Goal: Information Seeking & Learning: Find contact information

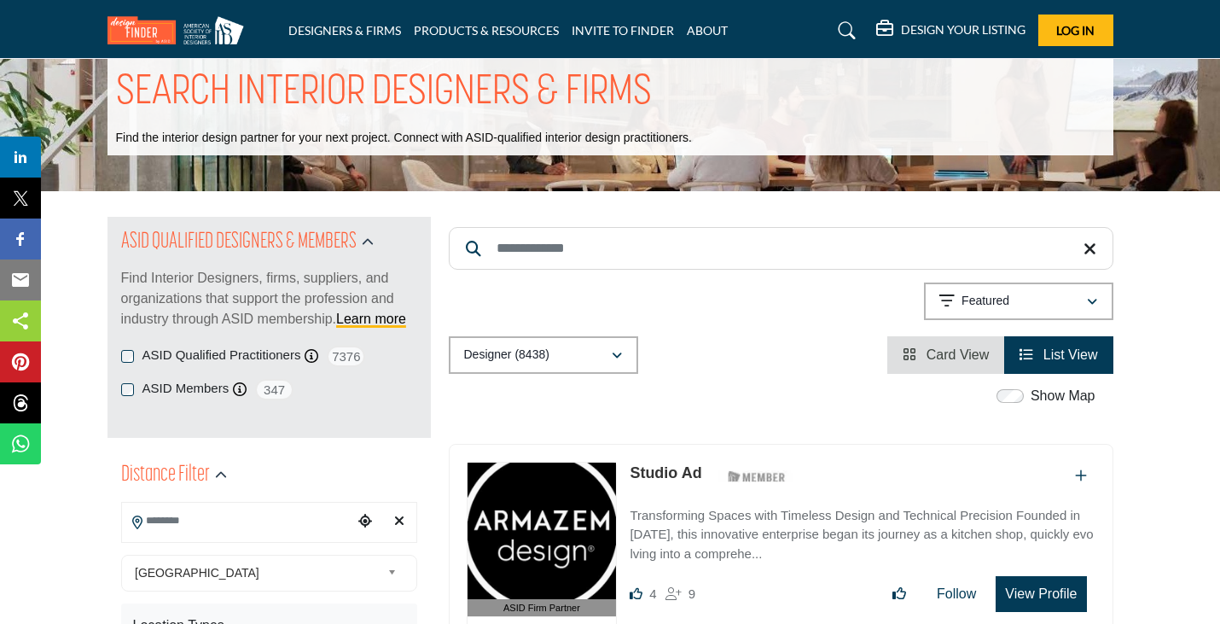
scroll to position [341, 0]
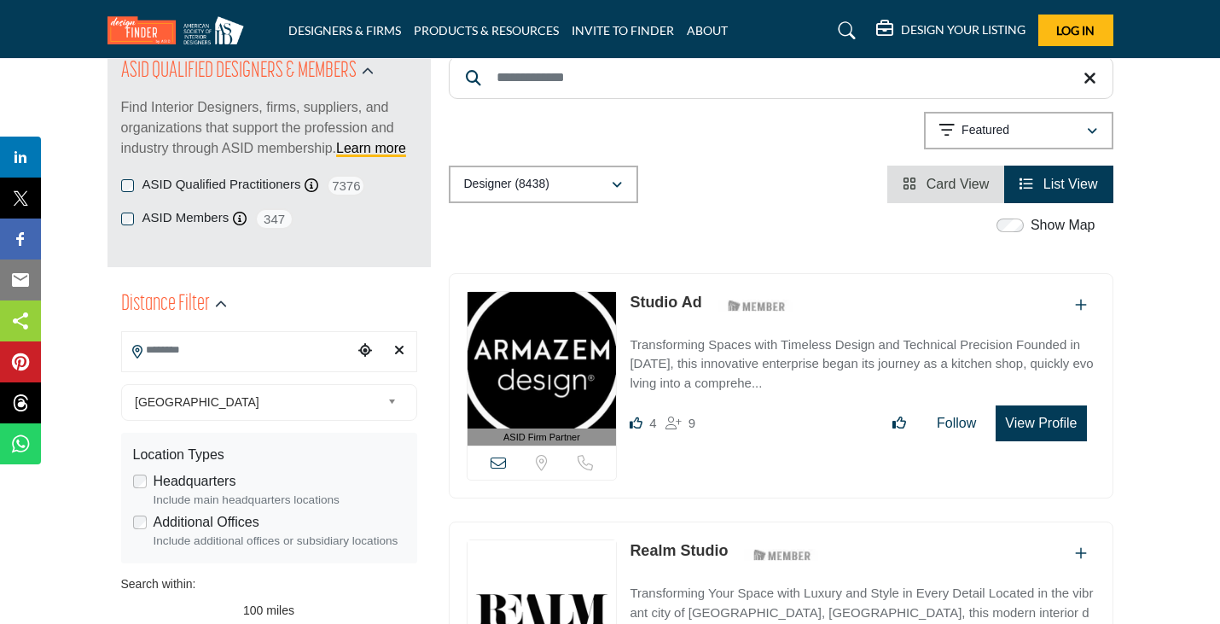
drag, startPoint x: 229, startPoint y: 206, endPoint x: 232, endPoint y: 220, distance: 13.9
click at [230, 334] on input "Search Location" at bounding box center [237, 350] width 230 height 33
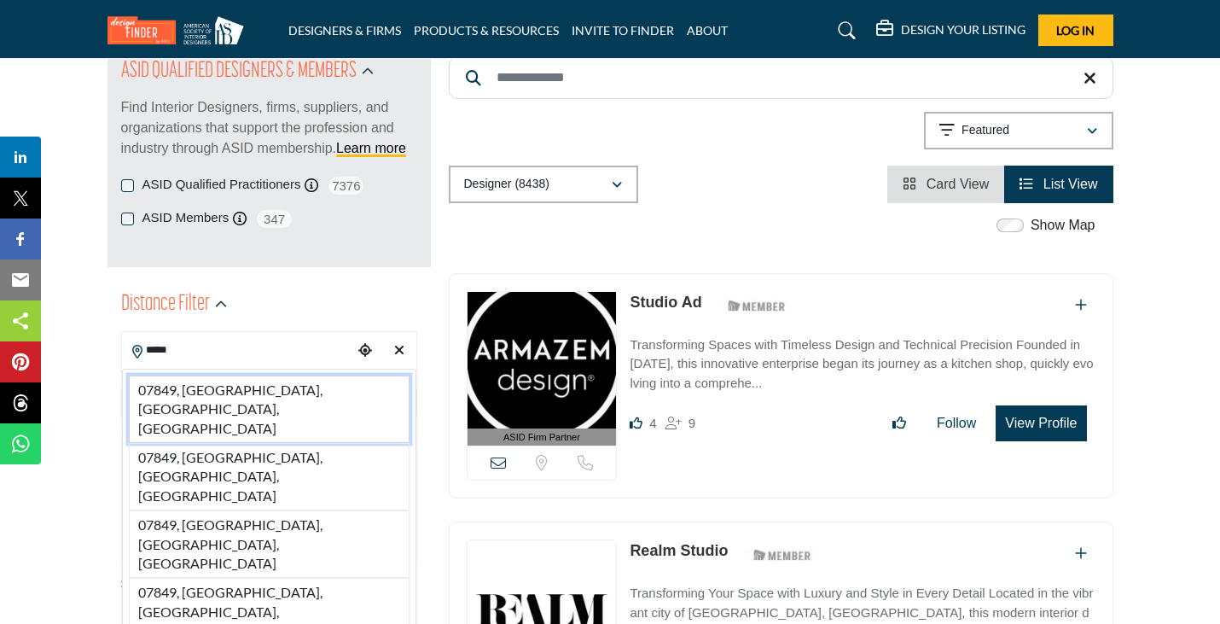
click at [245, 375] on li "07849, [GEOGRAPHIC_DATA], [GEOGRAPHIC_DATA], [GEOGRAPHIC_DATA]" at bounding box center [269, 408] width 281 height 67
type input "**********"
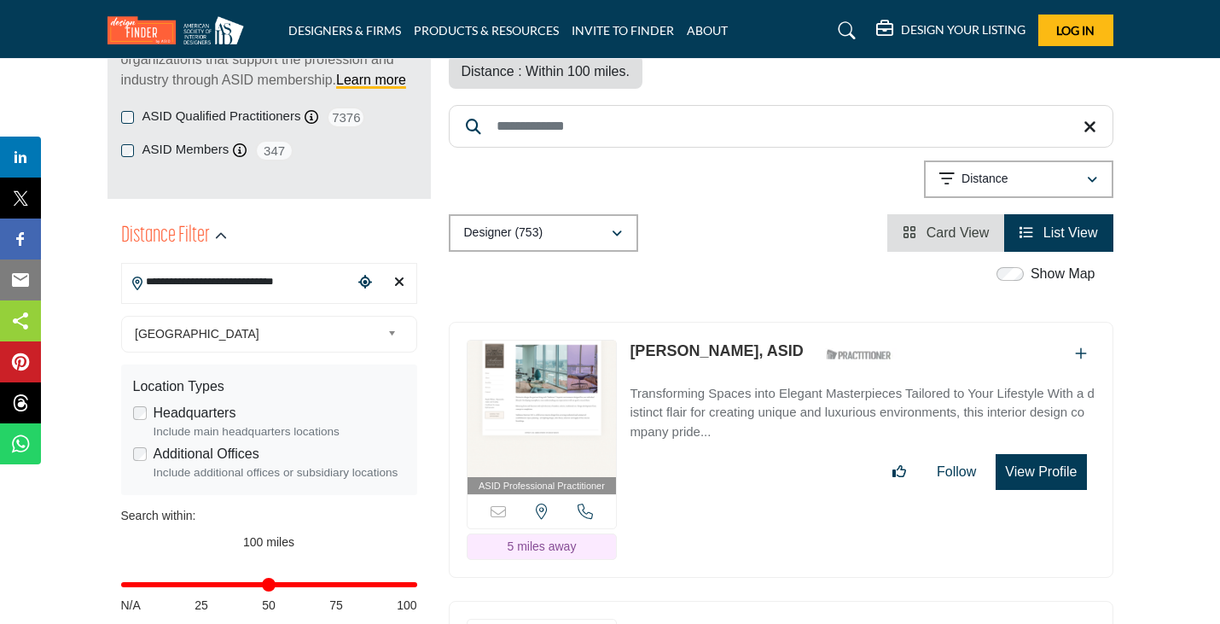
scroll to position [427, 0]
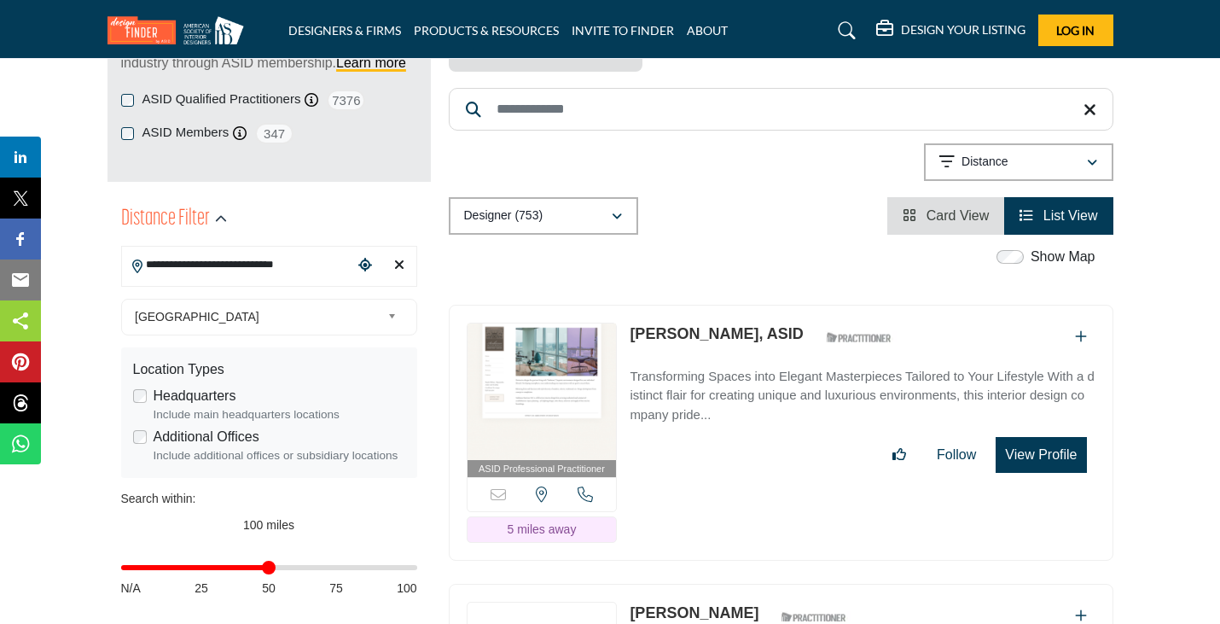
drag, startPoint x: 410, startPoint y: 431, endPoint x: 264, endPoint y: 432, distance: 145.9
click at [264, 566] on input "Distance in miles" at bounding box center [269, 567] width 296 height 3
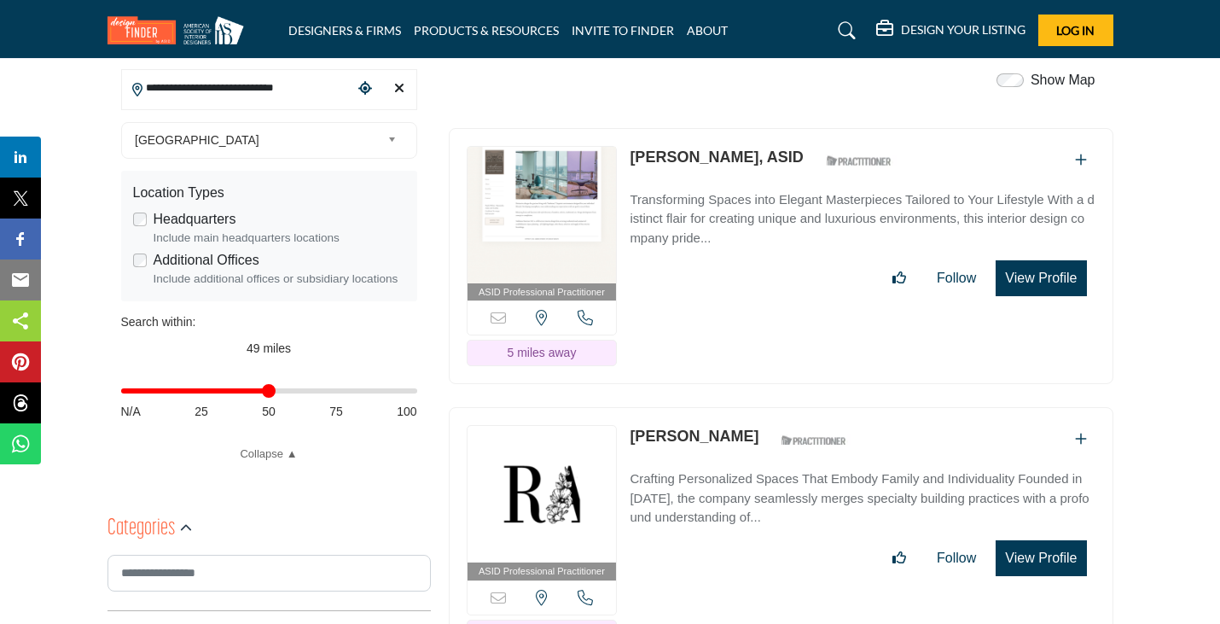
scroll to position [682, 0]
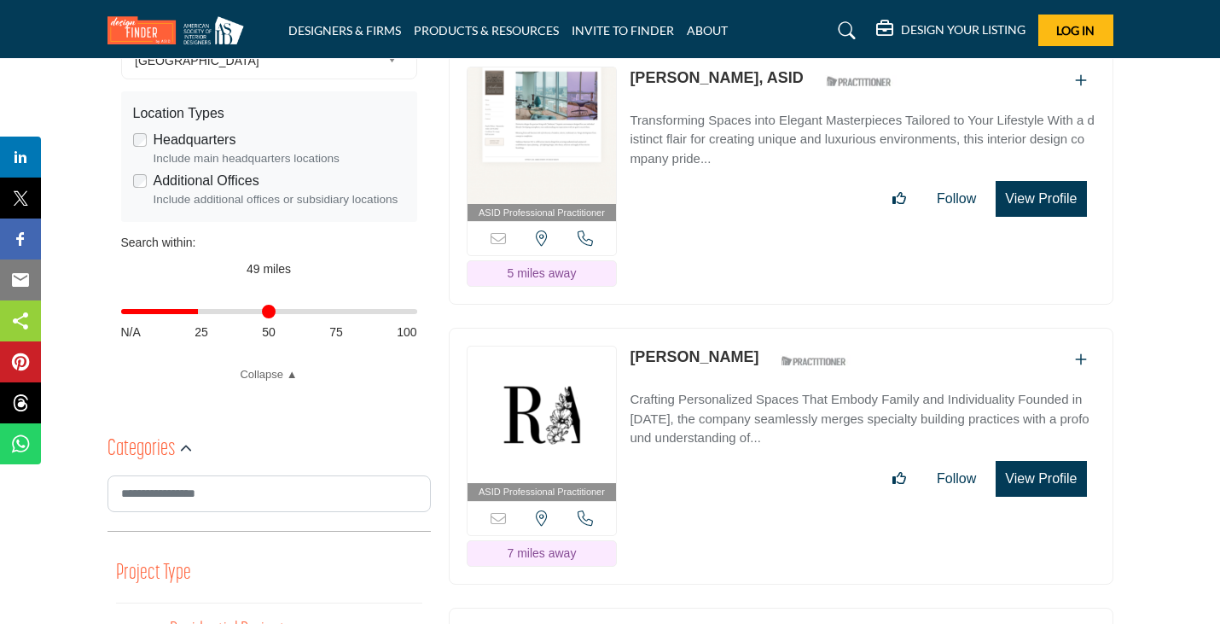
drag, startPoint x: 262, startPoint y: 182, endPoint x: 201, endPoint y: 181, distance: 60.6
type input "**"
click at [201, 310] on input "Distance in miles" at bounding box center [269, 311] width 296 height 3
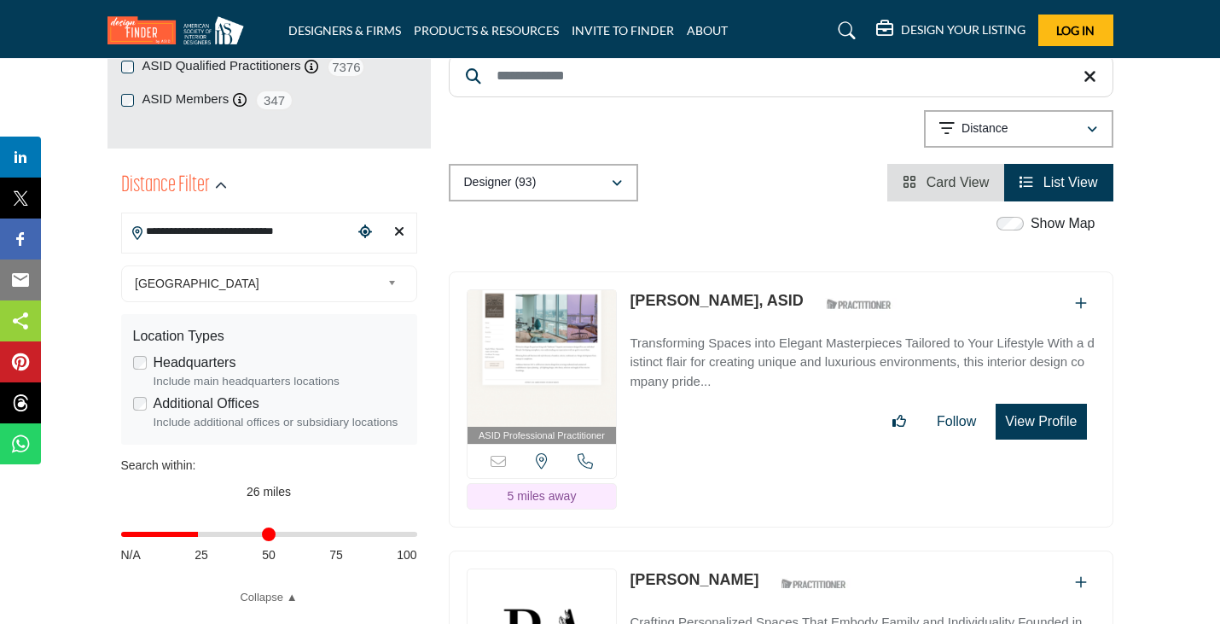
scroll to position [427, 0]
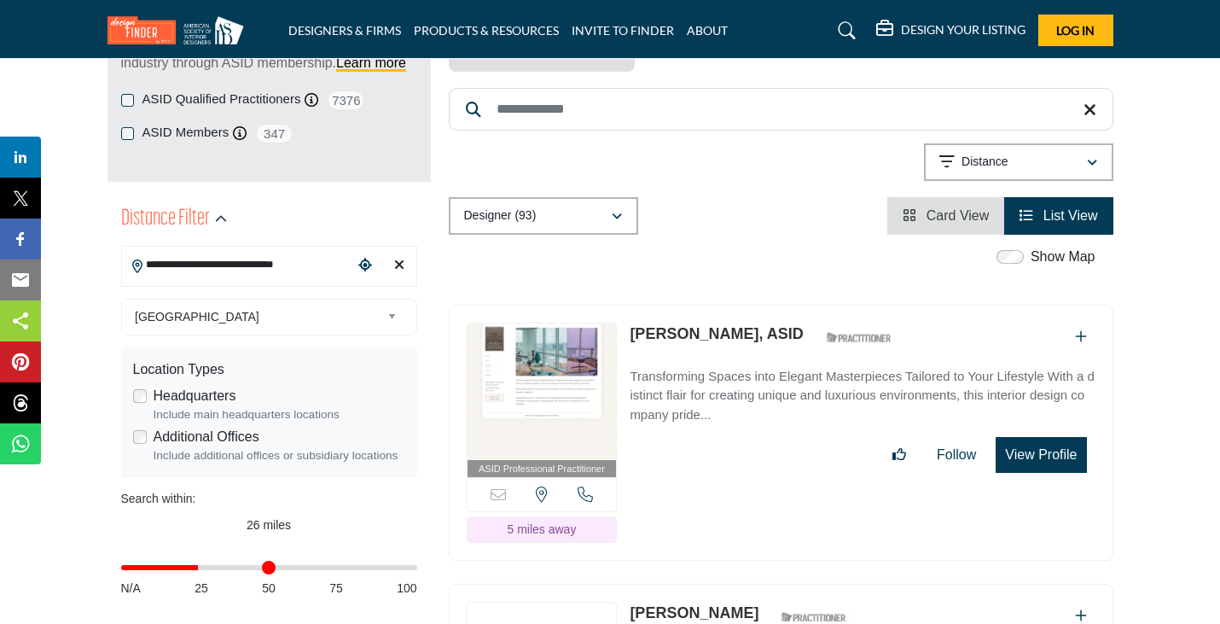
click at [561, 323] on img at bounding box center [541, 391] width 149 height 136
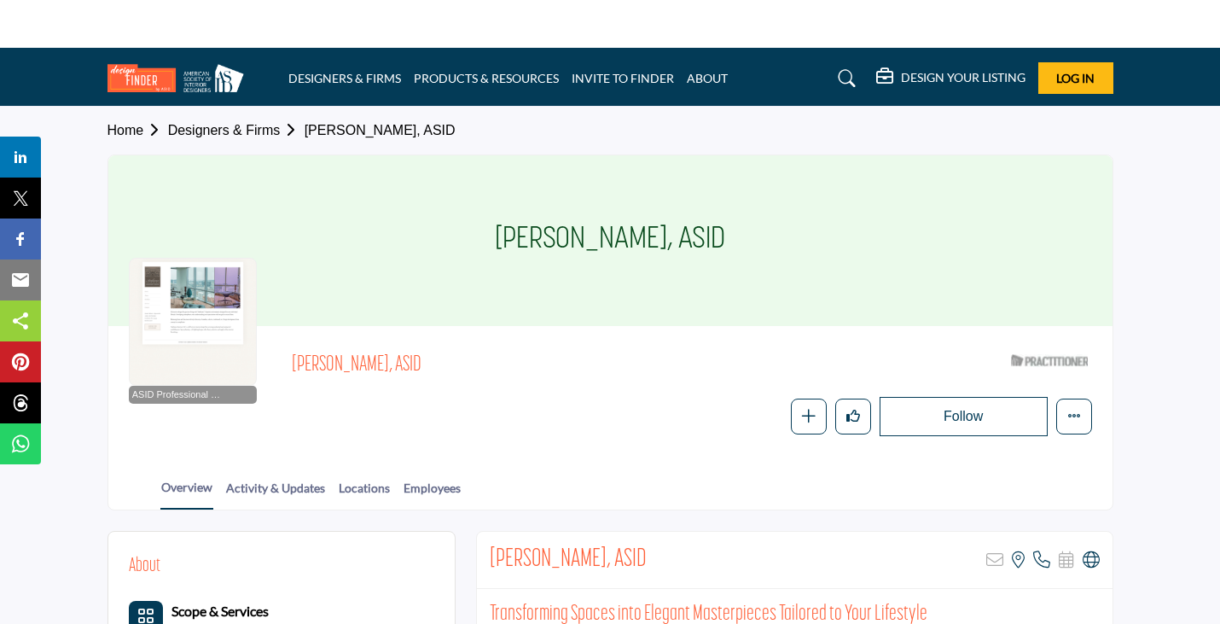
scroll to position [85, 0]
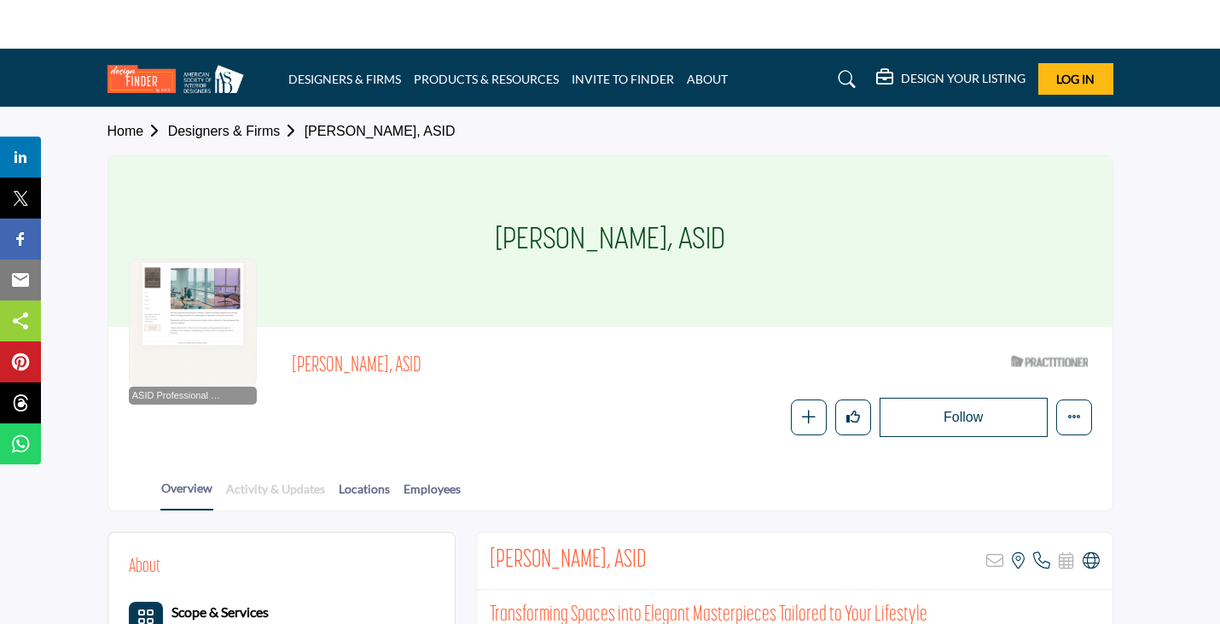
click at [256, 479] on link "Activity & Updates" at bounding box center [275, 494] width 101 height 30
click at [375, 479] on link "Locations" at bounding box center [364, 494] width 53 height 30
click at [432, 479] on link "Employees" at bounding box center [432, 494] width 59 height 30
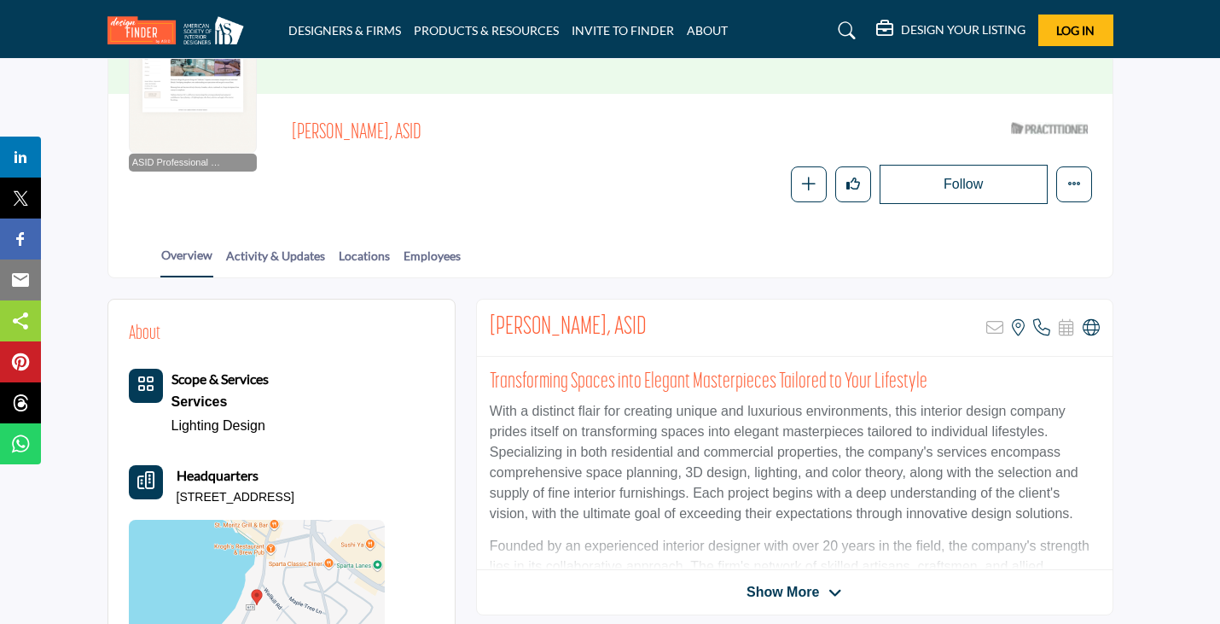
scroll to position [427, 0]
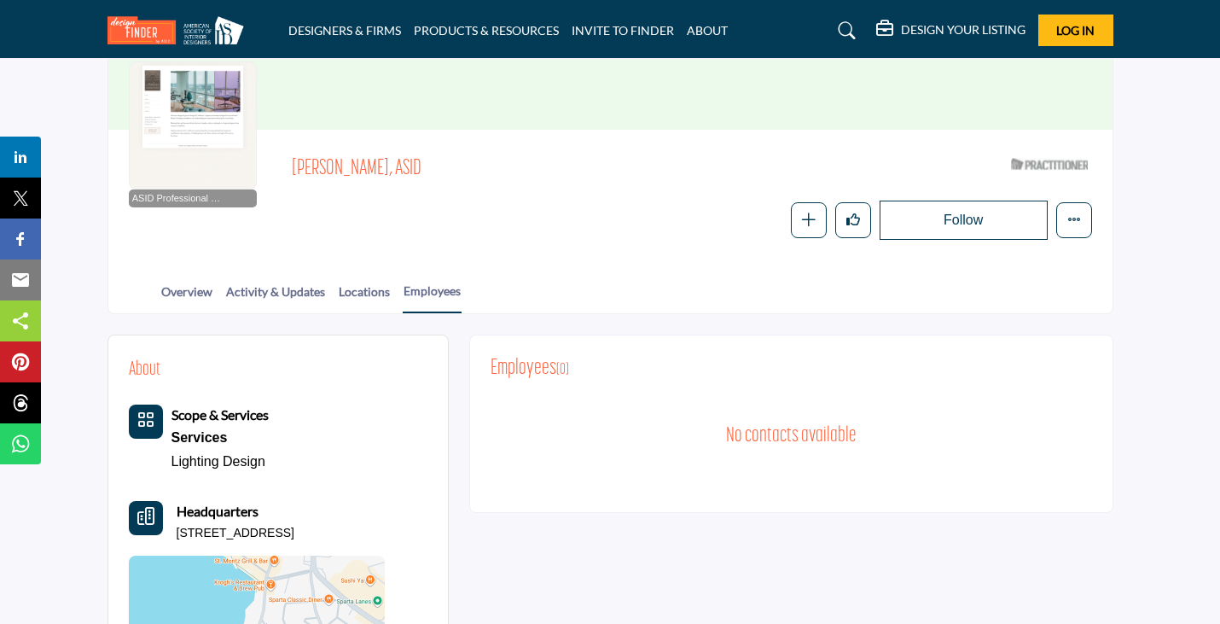
scroll to position [341, 0]
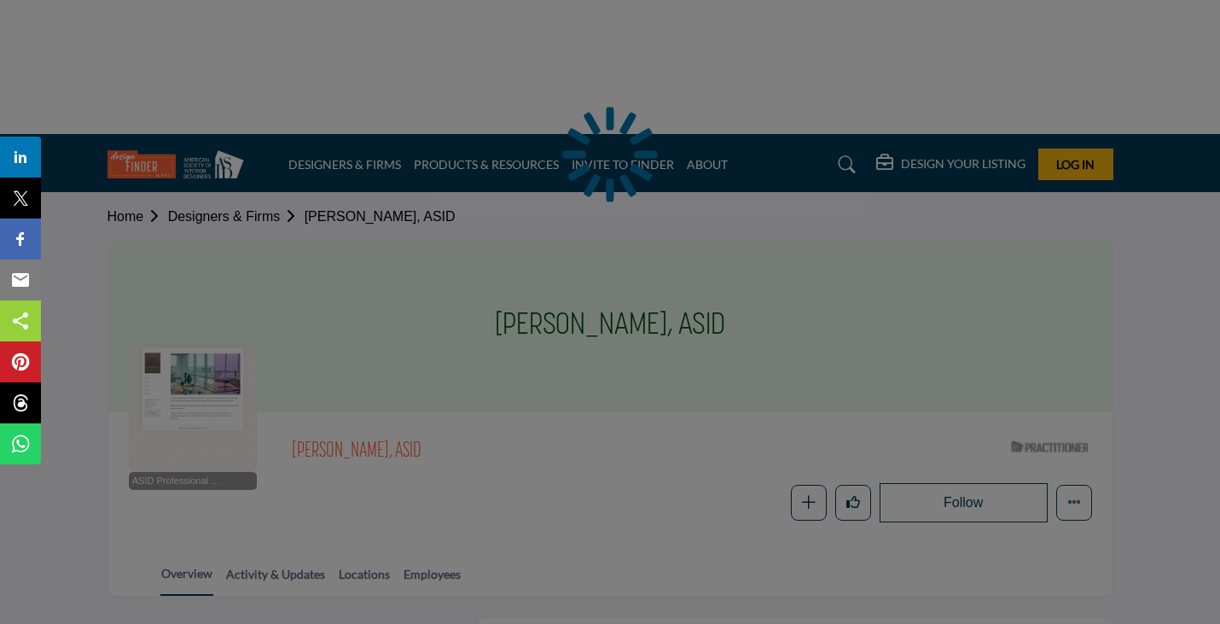
scroll to position [427, 0]
